Goal: Transaction & Acquisition: Purchase product/service

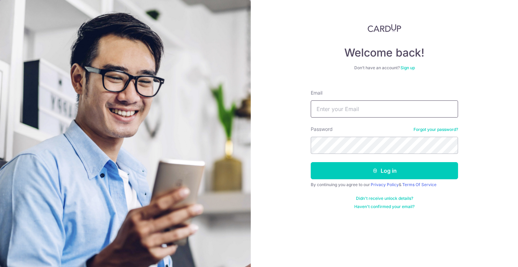
type input "[EMAIL_ADDRESS][DOMAIN_NAME]"
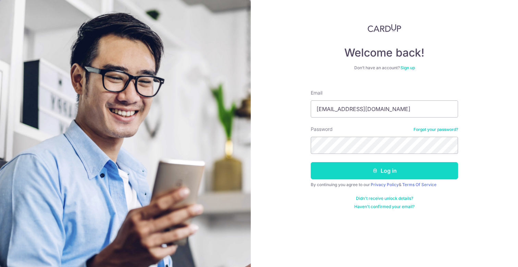
click at [376, 171] on icon "submit" at bounding box center [374, 170] width 5 height 5
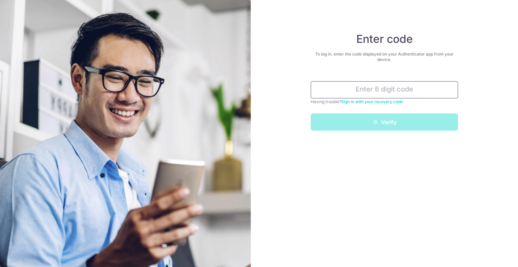
click at [378, 85] on input "text" at bounding box center [384, 89] width 147 height 17
click at [385, 88] on input "text" at bounding box center [384, 89] width 147 height 17
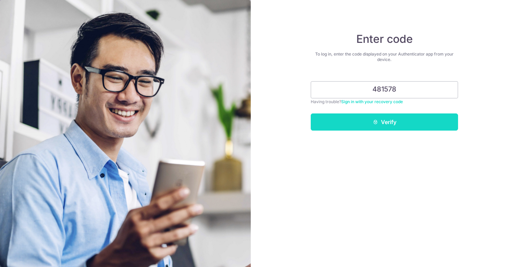
type input "481578"
click at [388, 120] on button "Verify" at bounding box center [384, 121] width 147 height 17
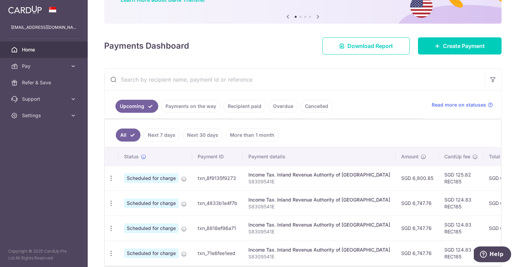
scroll to position [65, 0]
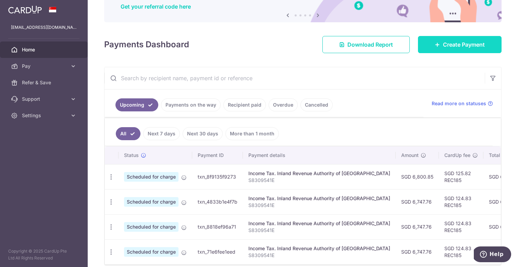
click at [445, 45] on span "Create Payment" at bounding box center [464, 44] width 42 height 8
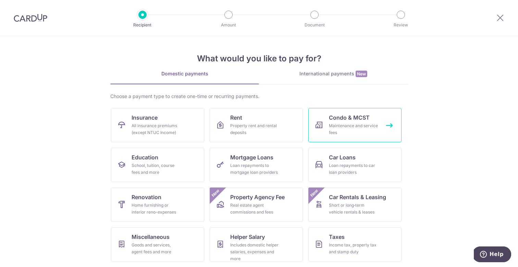
click at [334, 134] on div "Maintenance and service fees" at bounding box center [353, 129] width 49 height 14
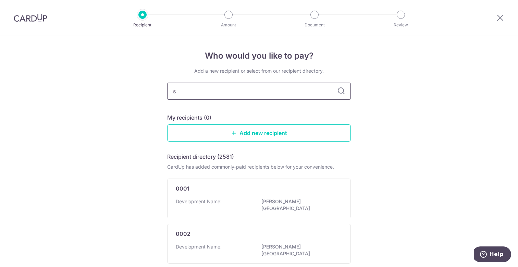
type input "sa"
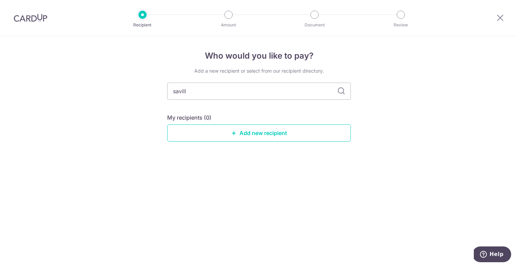
type input "savills"
click at [343, 94] on icon at bounding box center [341, 91] width 8 height 8
click at [342, 90] on icon at bounding box center [341, 91] width 8 height 8
click at [306, 94] on input "savills" at bounding box center [259, 91] width 184 height 17
type input "sav"
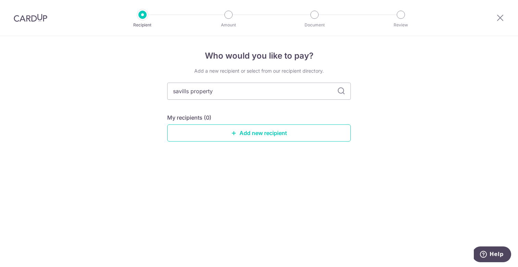
type input "savills property"
click at [336, 92] on input "savills property" at bounding box center [259, 91] width 184 height 17
click at [294, 132] on link "Add new recipient" at bounding box center [259, 132] width 184 height 17
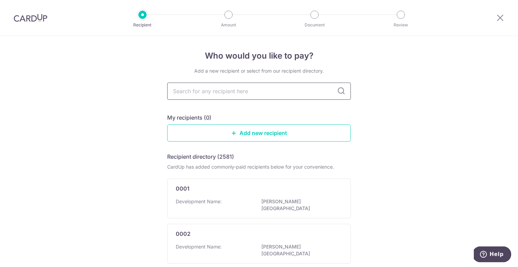
click at [267, 95] on input "text" at bounding box center [259, 91] width 184 height 17
type input "gem"
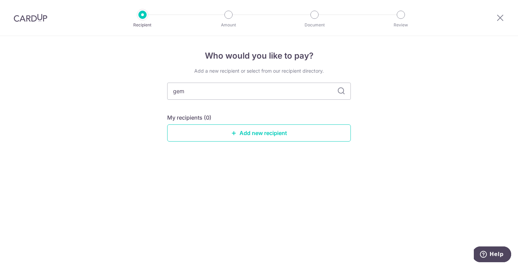
click at [340, 95] on icon at bounding box center [341, 91] width 8 height 8
click at [341, 93] on icon at bounding box center [341, 91] width 8 height 8
click at [305, 94] on input "gem" at bounding box center [259, 91] width 184 height 17
type input "g"
type input "*"
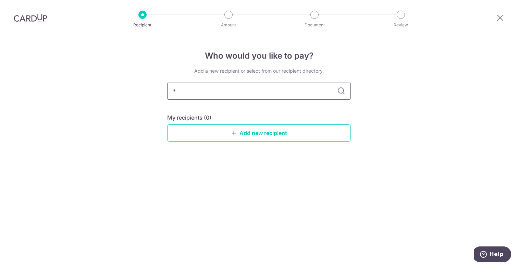
click at [283, 96] on input "*" at bounding box center [259, 91] width 184 height 17
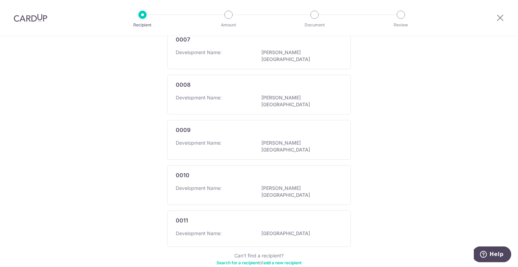
scroll to position [395, 0]
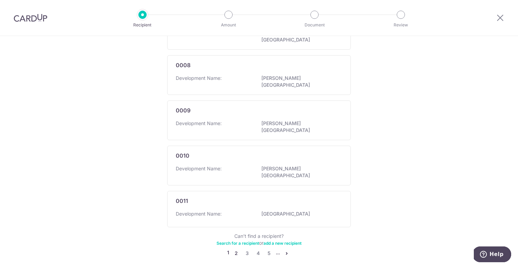
click at [236, 249] on link "2" at bounding box center [236, 253] width 8 height 8
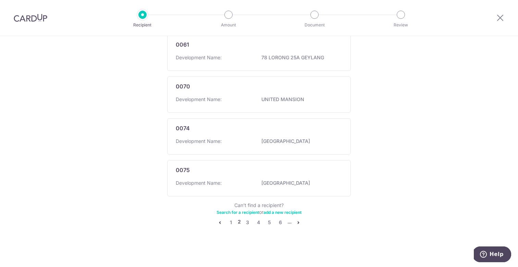
scroll to position [394, 0]
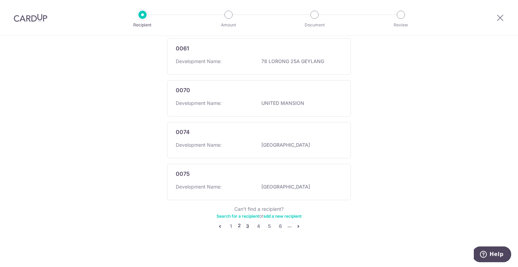
click at [245, 226] on link "3" at bounding box center [248, 226] width 8 height 8
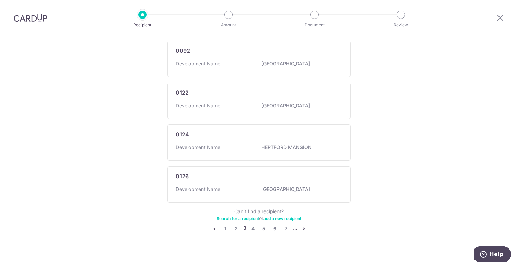
scroll to position [395, 0]
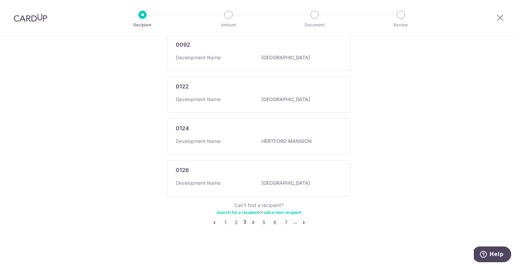
click at [240, 213] on link "Search for a recipient" at bounding box center [238, 212] width 42 height 5
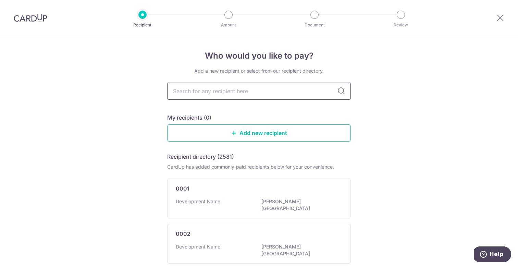
click at [240, 89] on input "text" at bounding box center [259, 91] width 184 height 17
type input "sav"
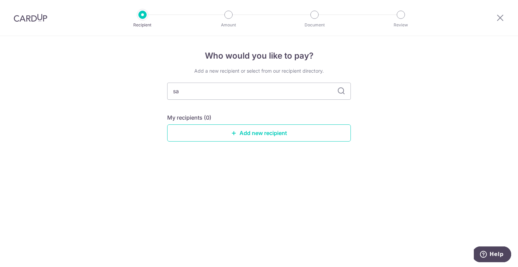
type input "s"
type input "gem reside"
type input "gem resid"
type input "gem resience"
type input "gem residences"
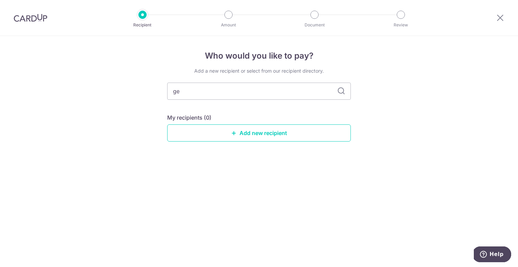
type input "g"
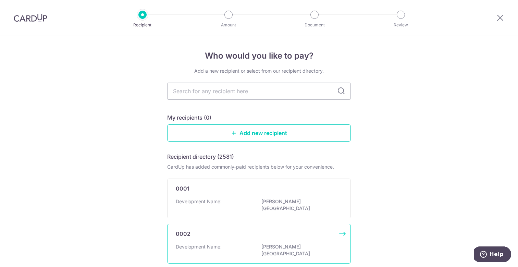
scroll to position [395, 0]
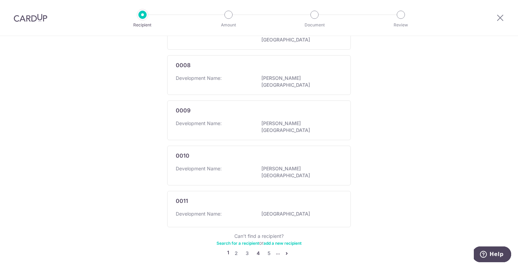
click at [257, 249] on link "4" at bounding box center [258, 253] width 8 height 8
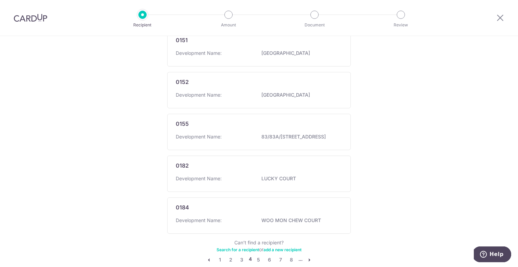
scroll to position [402, 0]
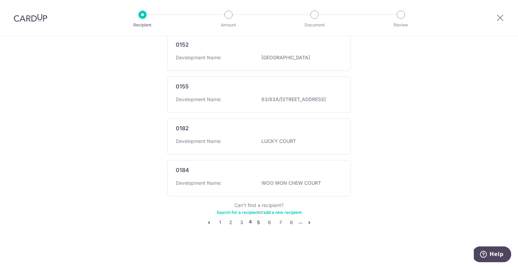
click at [259, 221] on link "5" at bounding box center [259, 222] width 8 height 8
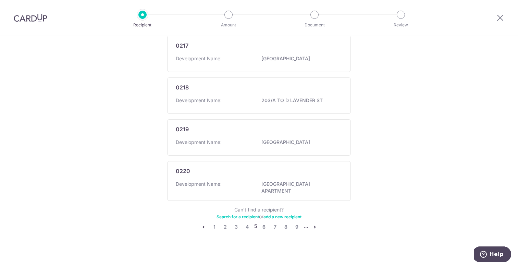
scroll to position [398, 0]
click at [263, 222] on link "6" at bounding box center [264, 226] width 8 height 8
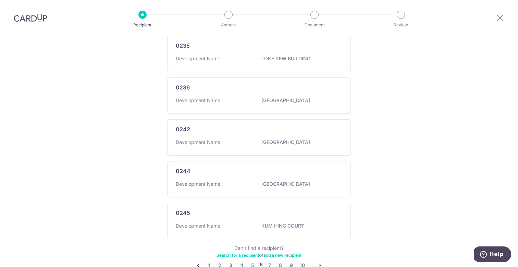
scroll to position [395, 0]
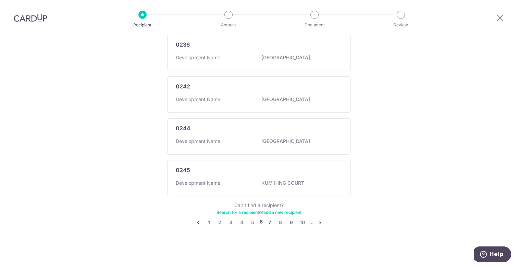
click at [270, 222] on link "7" at bounding box center [270, 222] width 8 height 8
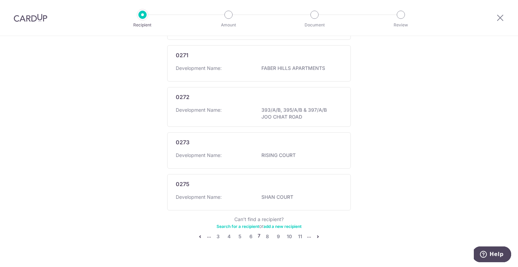
scroll to position [392, 0]
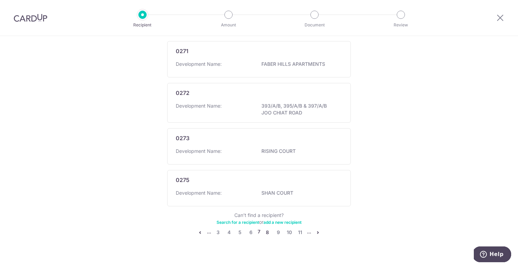
click at [268, 233] on link "8" at bounding box center [267, 232] width 8 height 8
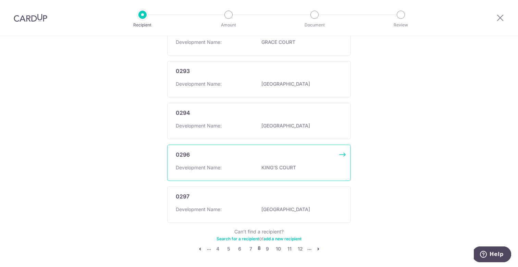
scroll to position [374, 0]
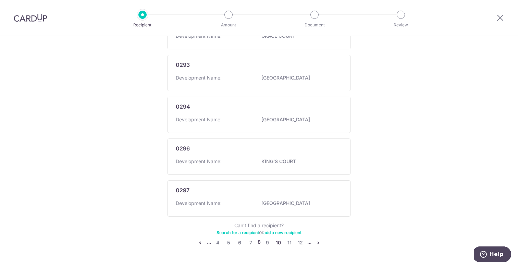
click at [278, 246] on link "10" at bounding box center [278, 242] width 8 height 8
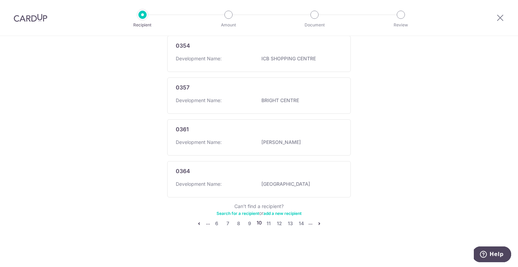
scroll to position [395, 0]
click at [269, 222] on link "11" at bounding box center [268, 222] width 8 height 8
click at [269, 222] on link "12" at bounding box center [268, 222] width 8 height 8
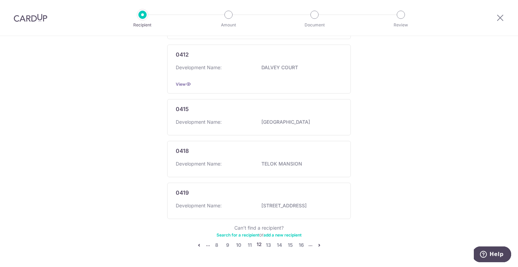
scroll to position [389, 0]
click at [268, 241] on link "13" at bounding box center [268, 245] width 8 height 8
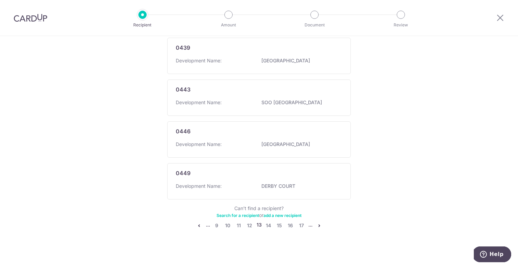
scroll to position [395, 0]
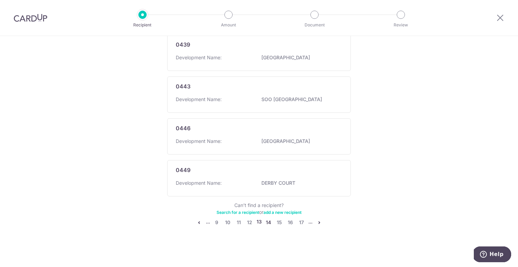
click at [267, 222] on link "14" at bounding box center [268, 222] width 8 height 8
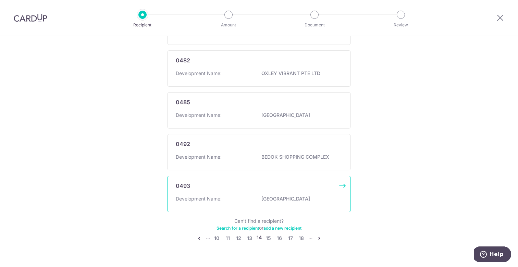
scroll to position [402, 0]
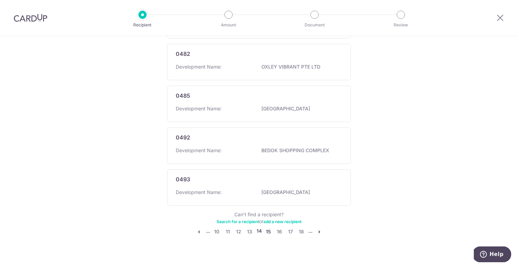
click at [269, 228] on link "15" at bounding box center [268, 231] width 8 height 8
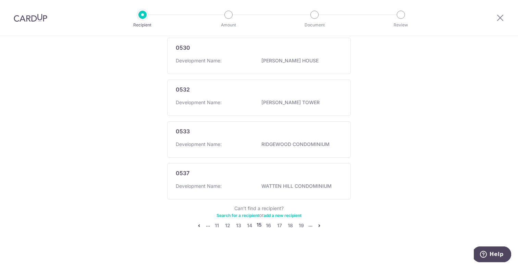
scroll to position [395, 0]
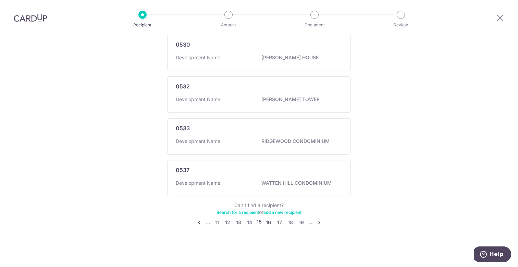
click at [268, 221] on link "16" at bounding box center [268, 222] width 8 height 8
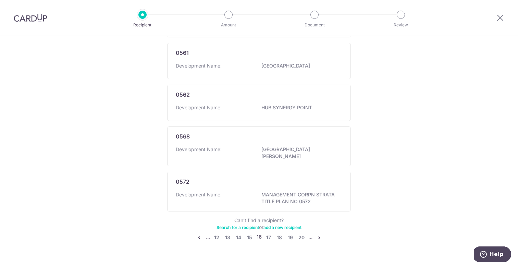
scroll to position [402, 0]
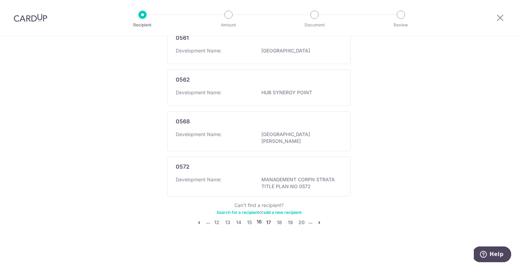
click at [270, 221] on link "17" at bounding box center [268, 222] width 8 height 8
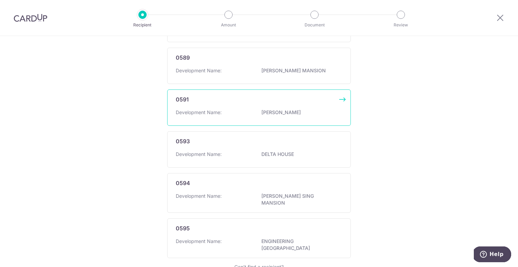
scroll to position [0, 0]
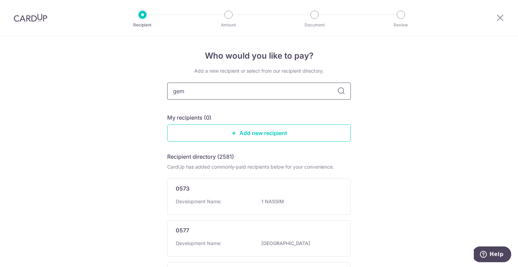
type input "gem"
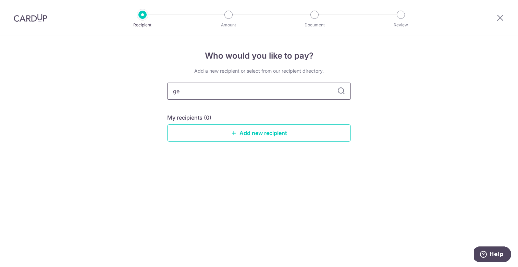
type input "g"
type input "sav"
click at [256, 134] on link "Add new recipient" at bounding box center [259, 132] width 184 height 17
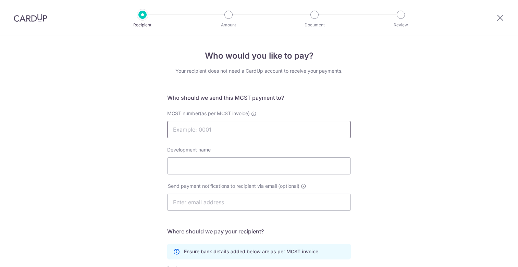
click at [194, 126] on input "MCST number(as per MCST invoice)" at bounding box center [259, 129] width 184 height 17
drag, startPoint x: 222, startPoint y: 130, endPoint x: 156, endPoint y: 129, distance: 66.1
click at [156, 129] on div "Who would you like to pay? Your recipient does not need a CardUp account to rec…" at bounding box center [259, 217] width 518 height 362
type input "MCST4696"
click at [180, 164] on input "Development name" at bounding box center [259, 165] width 184 height 17
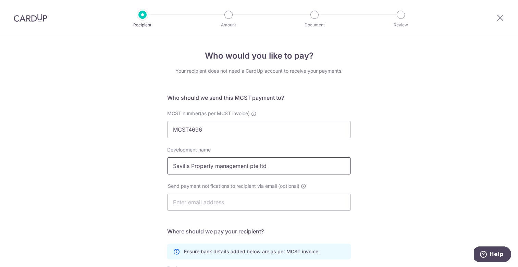
type input "Savills Property management pte ltd"
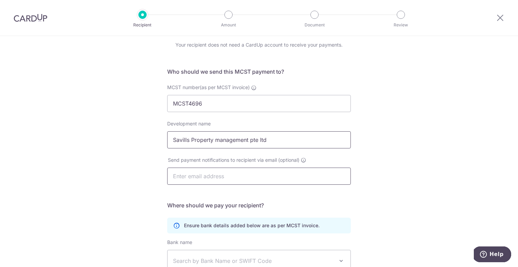
scroll to position [28, 0]
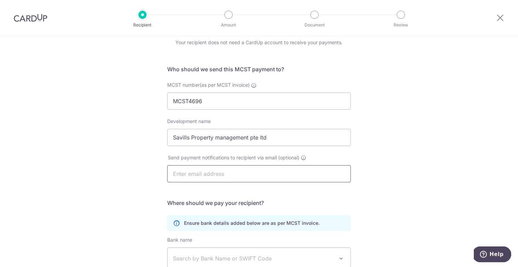
click at [208, 177] on input "text" at bounding box center [259, 173] width 184 height 17
type input "g"
paste input "Gem.residences@outlook.com"
type input "Gem.residences@outlook.com"
click at [104, 160] on div "Who would you like to pay? Your recipient does not need a CardUp account to rec…" at bounding box center [259, 189] width 518 height 362
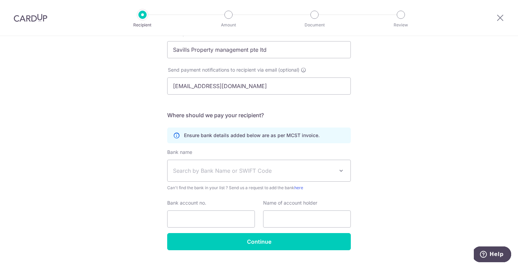
scroll to position [120, 0]
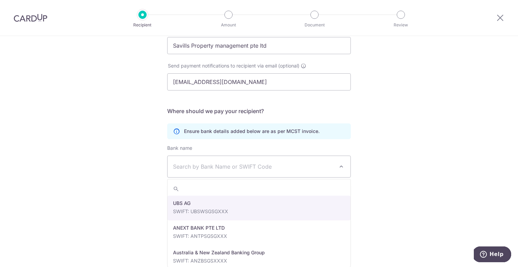
click at [195, 163] on span "Search by Bank Name or SWIFT Code" at bounding box center [253, 166] width 161 height 8
type input "mayb"
select select "10"
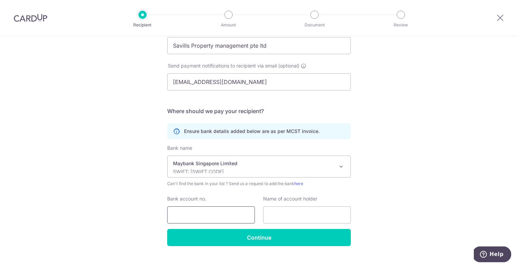
click at [217, 217] on input "Bank account no." at bounding box center [211, 214] width 88 height 17
type input "04011560637"
click at [296, 212] on input "text" at bounding box center [307, 214] width 88 height 17
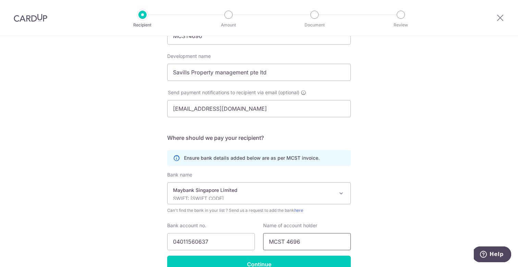
scroll to position [132, 0]
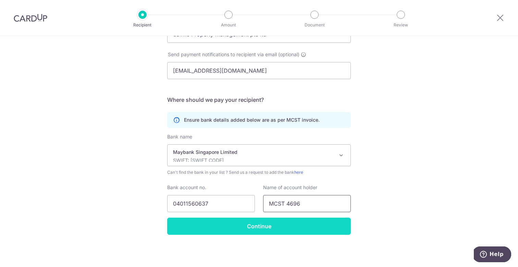
type input "MCST 4696"
click at [264, 223] on input "Continue" at bounding box center [259, 226] width 184 height 17
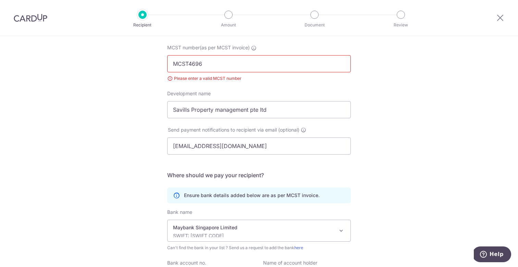
scroll to position [63, 0]
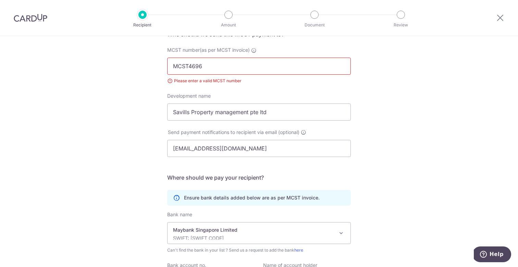
click at [189, 66] on input "MCST4696" at bounding box center [259, 66] width 184 height 17
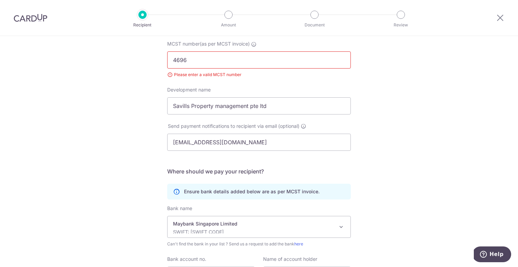
scroll to position [141, 0]
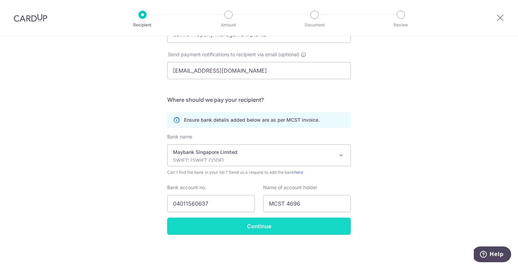
type input "4696"
click at [199, 227] on input "Continue" at bounding box center [259, 226] width 184 height 17
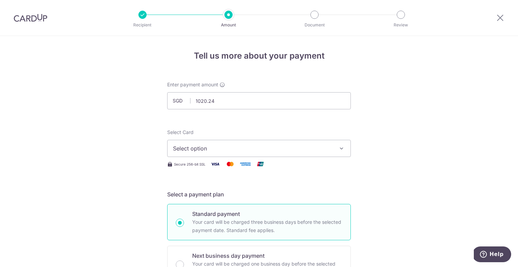
type input "1,020.24"
click at [200, 148] on span "Select option" at bounding box center [253, 148] width 160 height 8
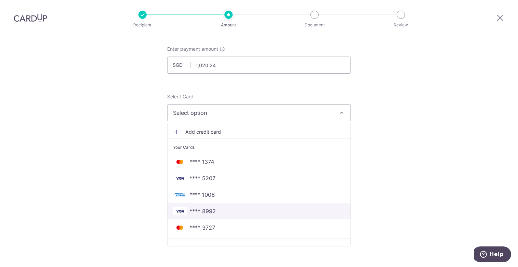
scroll to position [38, 0]
click at [224, 206] on span "**** 8992" at bounding box center [259, 209] width 172 height 8
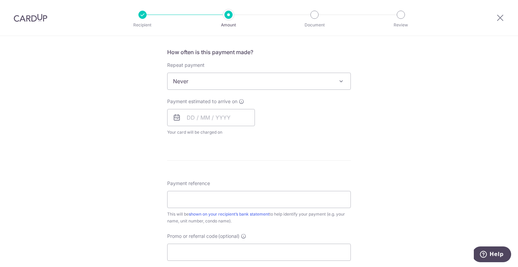
scroll to position [254, 0]
click at [193, 200] on input "Payment reference" at bounding box center [259, 198] width 184 height 17
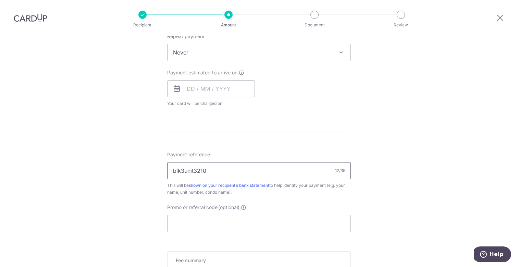
scroll to position [286, 0]
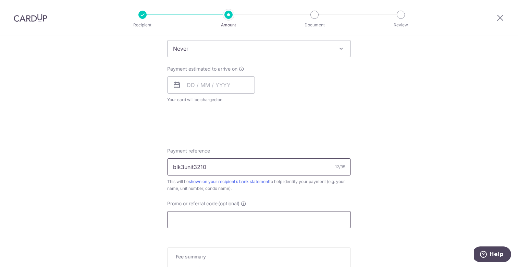
type input "blk3unit3210"
click at [187, 227] on input "Promo or referral code (optional)" at bounding box center [259, 219] width 184 height 17
paste input "[EMAIL_ADDRESS][DOMAIN_NAME]"
type input "[EMAIL_ADDRESS][DOMAIN_NAME]"
paste input "RENO25ONE"
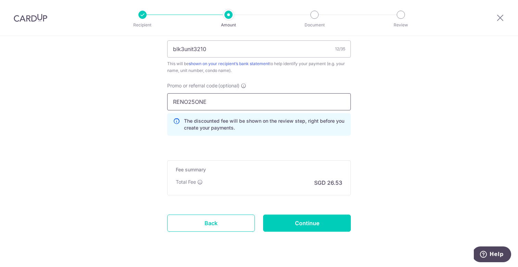
scroll to position [406, 0]
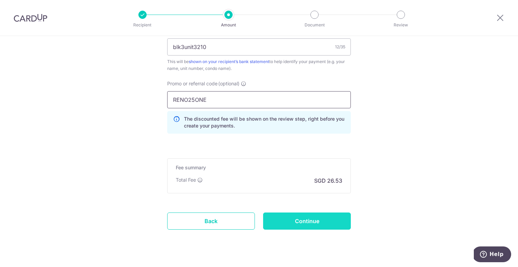
type input "RENO25ONE"
click at [279, 219] on input "Continue" at bounding box center [307, 220] width 88 height 17
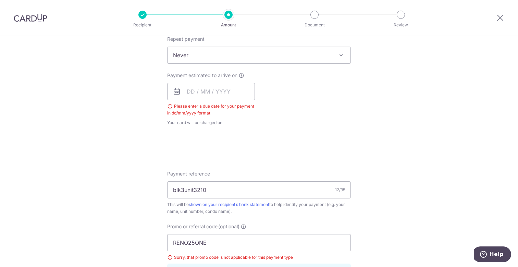
scroll to position [272, 0]
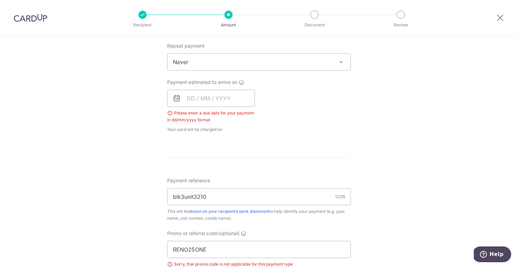
click at [177, 95] on icon at bounding box center [177, 98] width 8 height 8
click at [182, 96] on input "text" at bounding box center [211, 98] width 88 height 17
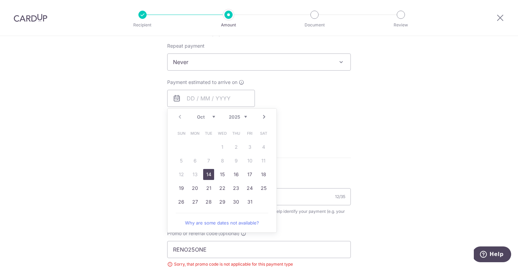
click at [208, 175] on link "14" at bounding box center [208, 174] width 11 height 11
type input "[DATE]"
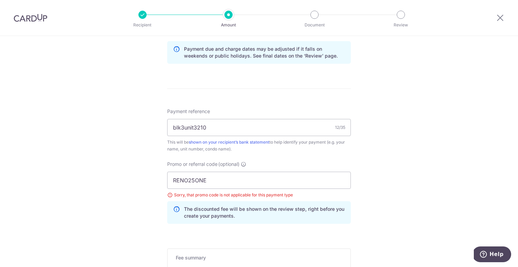
scroll to position [354, 0]
click at [198, 183] on input "RENO25ONE" at bounding box center [259, 179] width 184 height 17
paste input "3HOME25R"
type input "3HOME25R"
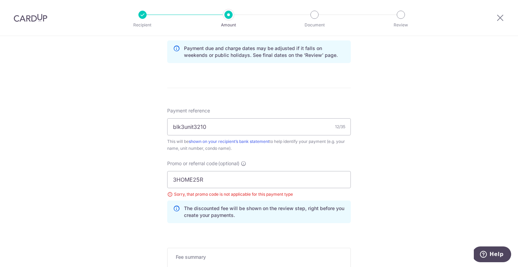
click at [230, 239] on form "Enter payment amount SGD 1,020.24 1020.24 Select Card **** 8992 Add credit card…" at bounding box center [259, 32] width 184 height 611
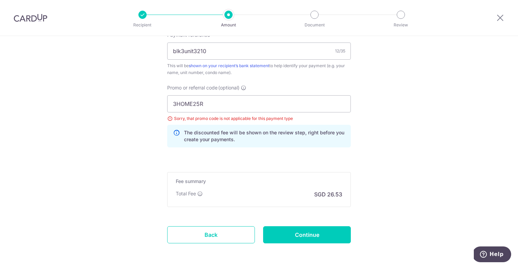
scroll to position [430, 0]
click at [300, 235] on input "Continue" at bounding box center [307, 234] width 88 height 17
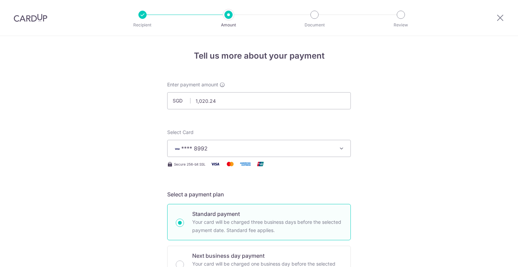
scroll to position [457, 0]
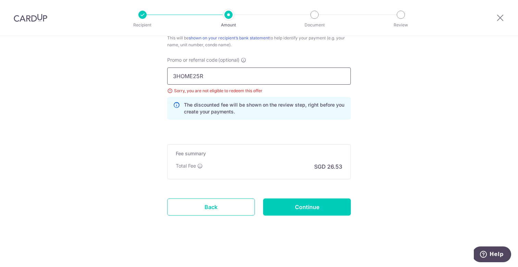
click at [188, 76] on input "3HOME25R" at bounding box center [259, 75] width 184 height 17
paste input "OFF225"
type input "OFF225"
click at [300, 201] on input "Continue" at bounding box center [307, 206] width 88 height 17
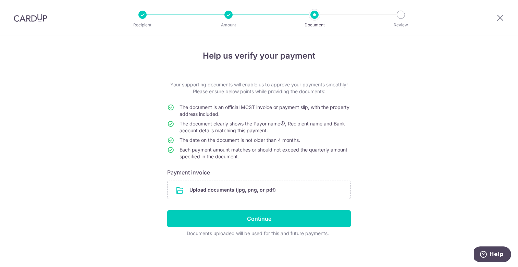
scroll to position [2, 0]
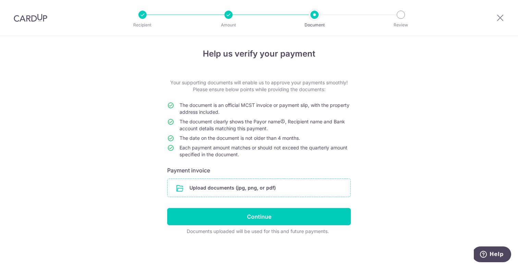
click at [258, 192] on input "file" at bounding box center [259, 188] width 183 height 18
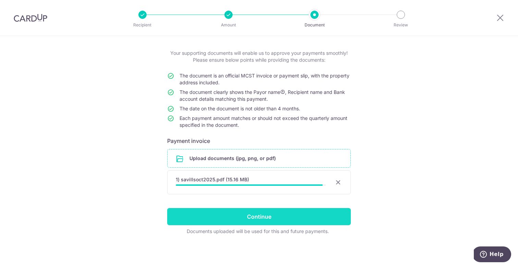
scroll to position [30, 0]
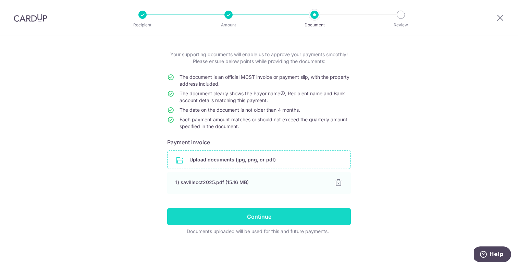
click at [342, 216] on input "Continue" at bounding box center [259, 216] width 184 height 17
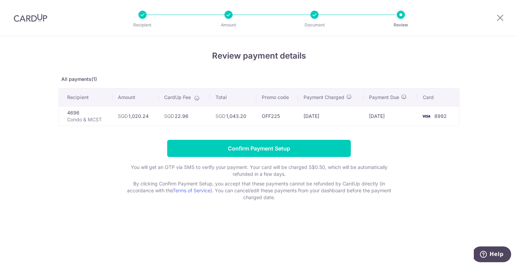
click at [341, 112] on td "[DATE]" at bounding box center [330, 116] width 65 height 20
click at [83, 118] on p "Condo & MCST" at bounding box center [87, 119] width 40 height 7
click at [71, 114] on td "4696 Condo & MCST" at bounding box center [85, 116] width 53 height 20
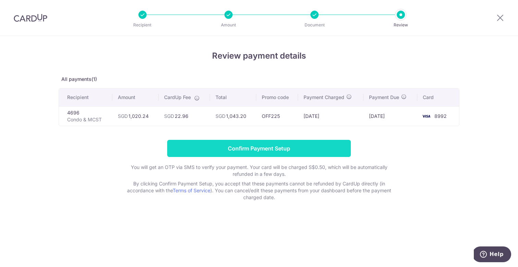
click at [303, 151] on input "Confirm Payment Setup" at bounding box center [259, 148] width 184 height 17
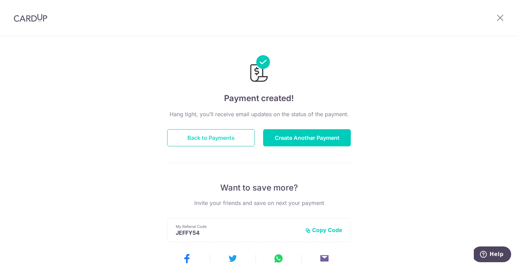
click at [239, 142] on button "Back to Payments" at bounding box center [211, 137] width 88 height 17
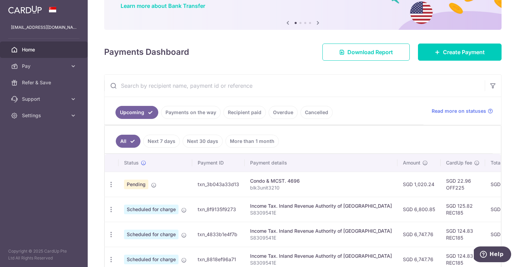
scroll to position [64, 0]
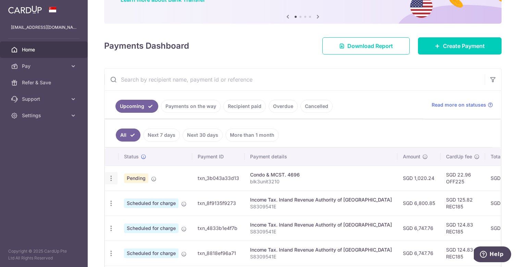
click at [112, 178] on icon "button" at bounding box center [111, 178] width 7 height 7
click at [284, 176] on div "Condo & MCST. 4696" at bounding box center [321, 174] width 142 height 7
click at [256, 179] on p "blk3unit3210" at bounding box center [321, 181] width 142 height 7
click at [112, 177] on icon "button" at bounding box center [111, 178] width 7 height 7
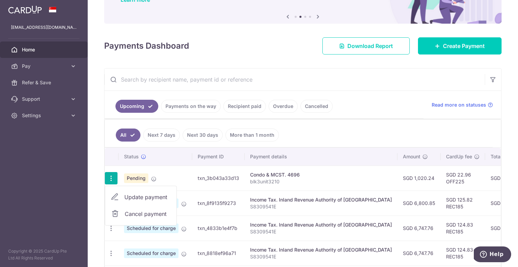
click at [123, 197] on link "Update payment" at bounding box center [140, 197] width 71 height 16
radio input "true"
type input "1,020.24"
type input "14/10/2025"
type input "blk3unit3210"
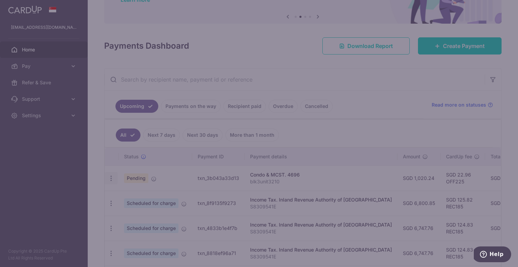
type input "OFF225"
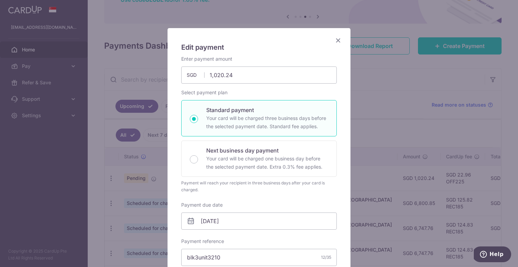
scroll to position [0, 0]
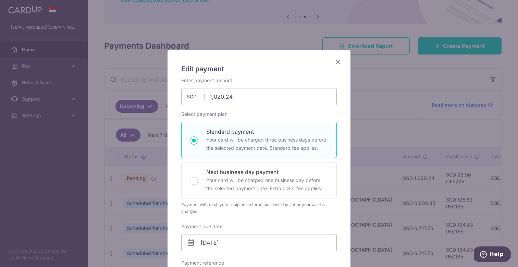
click at [339, 60] on icon "Close" at bounding box center [338, 62] width 8 height 9
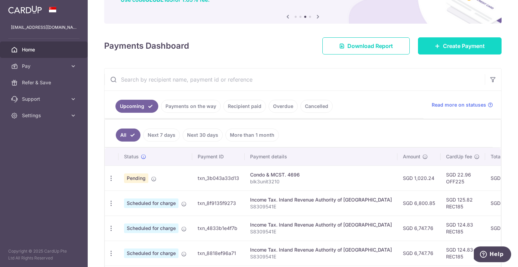
click at [435, 45] on icon at bounding box center [437, 45] width 5 height 5
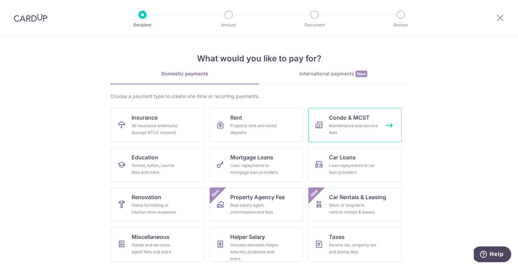
click at [339, 124] on div "Maintenance and service fees" at bounding box center [353, 129] width 49 height 14
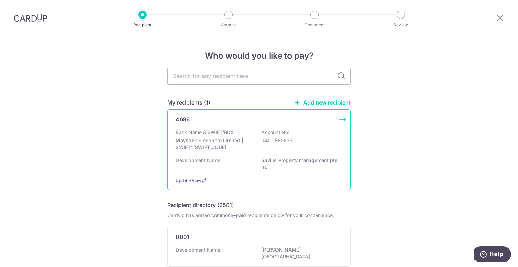
click at [344, 118] on div "4696 Bank Name & SWIFT/BIC: Maybank Singapore Limited | SWIFT: [SWIFT_CODE] Acc…" at bounding box center [259, 149] width 184 height 81
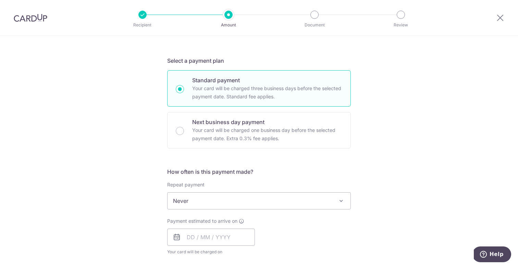
scroll to position [168, 0]
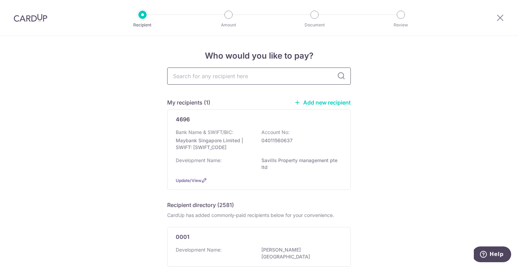
click at [204, 78] on input "text" at bounding box center [259, 75] width 184 height 17
type input "4"
type input "4696"
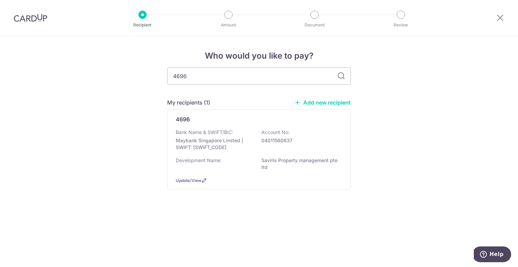
click at [343, 75] on icon at bounding box center [341, 76] width 8 height 8
click at [338, 75] on icon at bounding box center [341, 76] width 8 height 8
